Goal: Find specific page/section: Find specific page/section

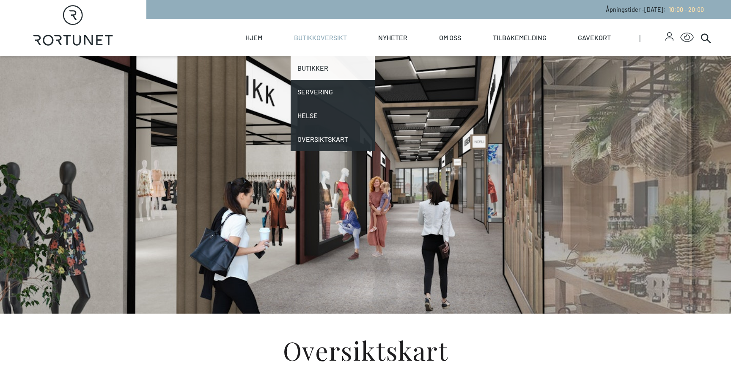
click at [334, 79] on link "Butikker" at bounding box center [332, 68] width 85 height 24
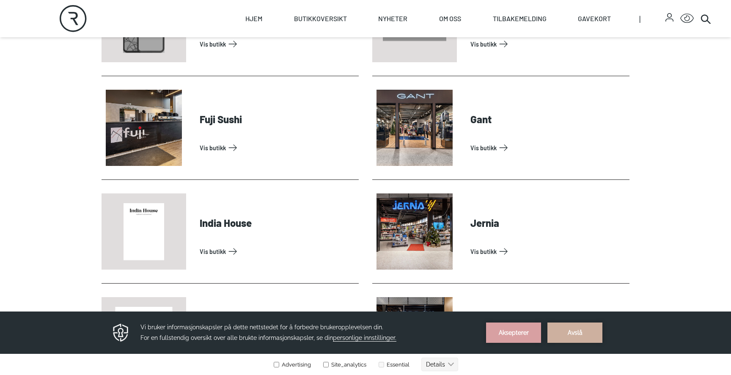
scroll to position [704, 0]
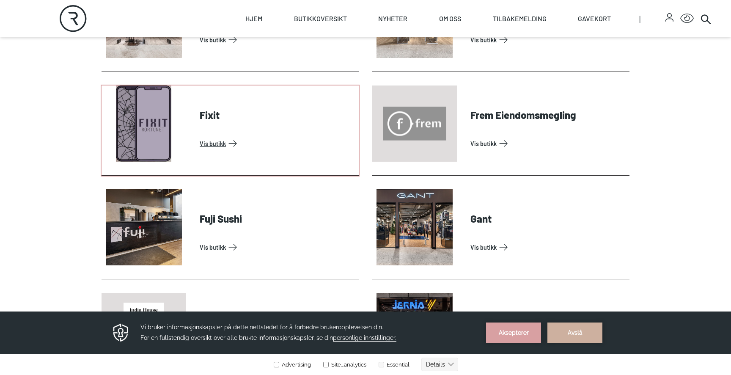
click at [200, 137] on link "Vis butikk" at bounding box center [278, 144] width 156 height 14
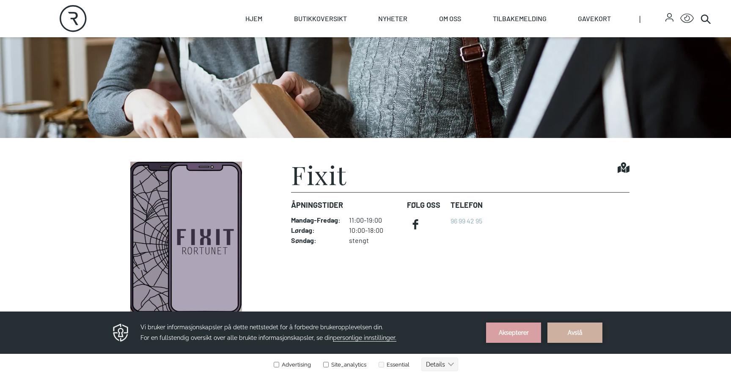
scroll to position [298, 0]
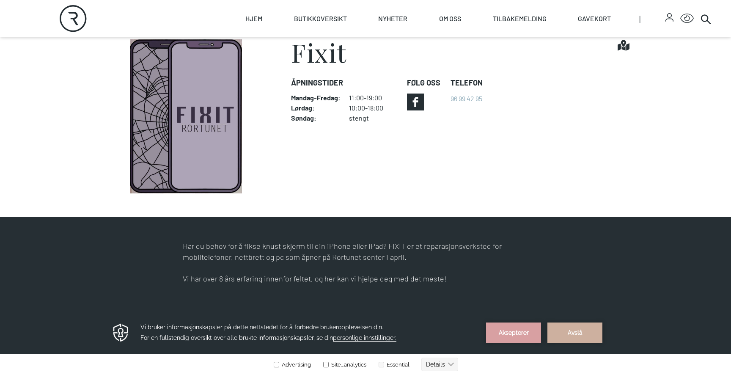
click at [415, 103] on icon at bounding box center [415, 102] width 5 height 10
